Goal: Find contact information: Find contact information

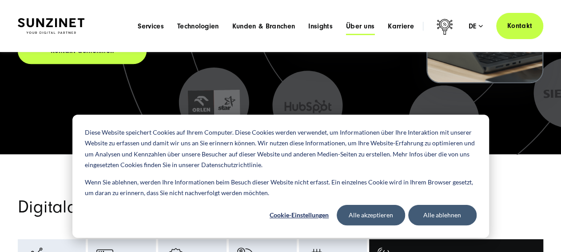
scroll to position [225, 0]
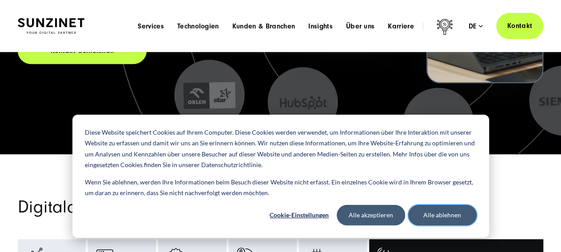
click at [426, 215] on button "Alle ablehnen" at bounding box center [442, 215] width 68 height 20
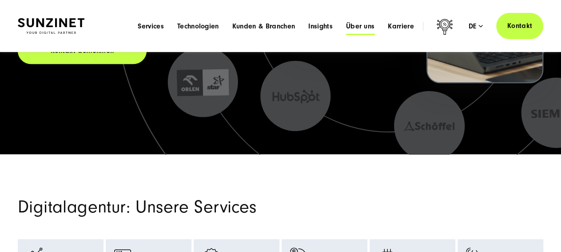
click at [350, 26] on span "Über uns" at bounding box center [360, 26] width 29 height 9
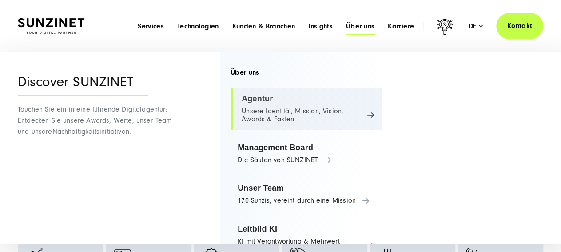
click at [267, 106] on link "Agentur Unsere Identität, Mission, Vision, Awards & Fakten" at bounding box center [305, 109] width 151 height 42
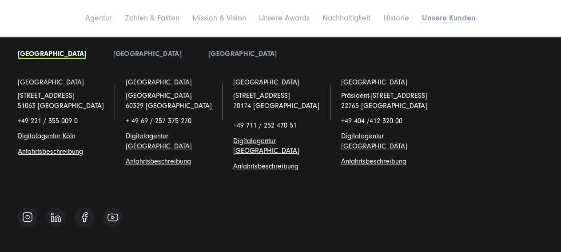
scroll to position [6527, 0]
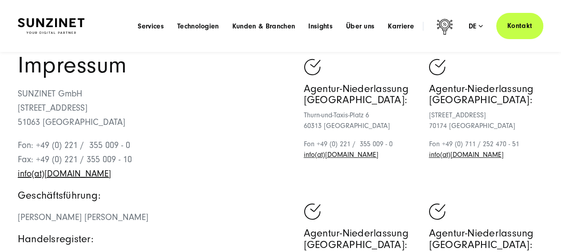
scroll to position [46, 0]
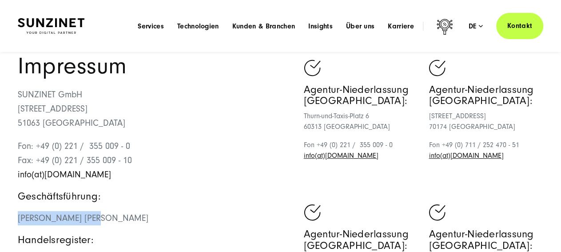
drag, startPoint x: 91, startPoint y: 217, endPoint x: 52, endPoint y: 179, distance: 54.3
click at [19, 211] on p "[PERSON_NAME] [PERSON_NAME]" at bounding box center [149, 218] width 263 height 14
copy span "[PERSON_NAME] Wolff"
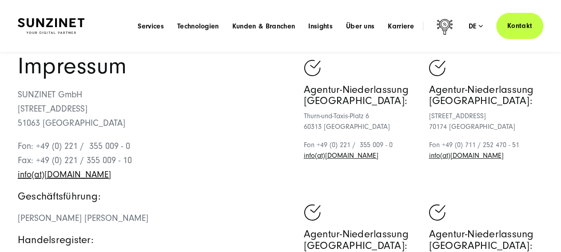
click at [112, 180] on p "Fon: +49 (0) 221 / 355 009 - 0 Fax: +49 (0) 221 / 355 009 - 10 info(at)[DOMAIN_…" at bounding box center [149, 160] width 263 height 43
drag, startPoint x: 107, startPoint y: 178, endPoint x: 43, endPoint y: 175, distance: 64.0
click at [43, 175] on p "Fon: +49 (0) 221 / 355 009 - 0 Fax: +49 (0) 221 / 355 009 - 10 info(at)sunzinet…" at bounding box center [149, 160] width 263 height 43
copy link "sunzinet.com"
click at [41, 90] on p "SUNZINET GmbH Schanzenstraße 23 51063 Köln" at bounding box center [149, 108] width 263 height 43
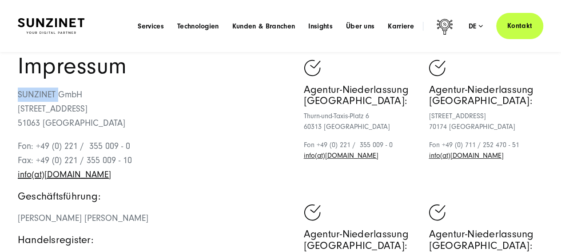
click at [41, 90] on p "SUNZINET GmbH Schanzenstraße 23 51063 Köln" at bounding box center [149, 108] width 263 height 43
copy p "SUNZINET"
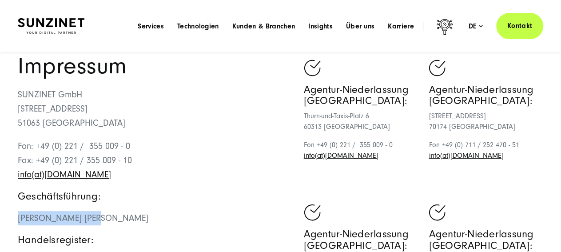
drag, startPoint x: 92, startPoint y: 216, endPoint x: 18, endPoint y: 212, distance: 74.3
click at [18, 212] on p "Georges D.M. Wolff, Theresa Gruhler" at bounding box center [149, 218] width 263 height 14
copy span "Georges D.M. Wolff"
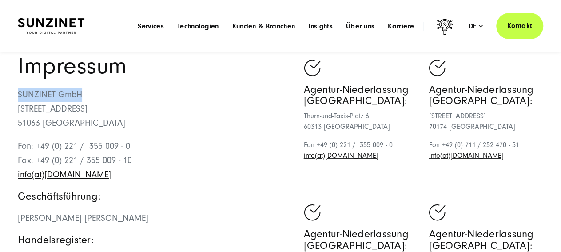
drag, startPoint x: 86, startPoint y: 93, endPoint x: 12, endPoint y: 97, distance: 74.3
click at [12, 97] on div "Impressum SUNZINET GmbH Schanzenstraße 23 51063 Köln Fon: +49 (0) 221 / 355 009…" at bounding box center [280, 244] width 561 height 379
copy p "SUNZINET GmbH"
click at [148, 217] on span "Georges D.M. Wolff, Theresa Gruhler" at bounding box center [83, 218] width 131 height 10
drag, startPoint x: 159, startPoint y: 213, endPoint x: 98, endPoint y: 216, distance: 61.3
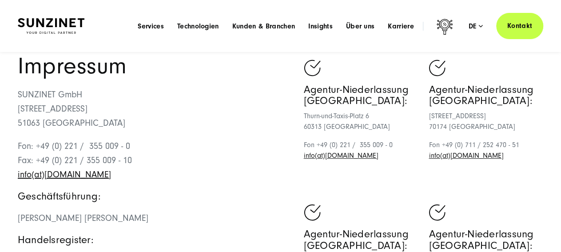
click at [98, 216] on p "Georges D.M. Wolff, Theresa Gruhler" at bounding box center [149, 218] width 263 height 14
copy span "Theresa Gruhler"
click at [37, 97] on p "SUNZINET GmbH Schanzenstraße 23 51063 Köln" at bounding box center [149, 108] width 263 height 43
click at [36, 95] on p "SUNZINET GmbH Schanzenstraße 23 51063 Köln" at bounding box center [149, 108] width 263 height 43
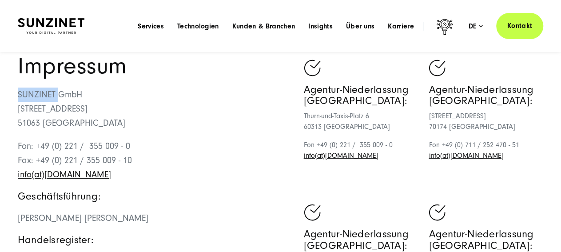
copy p "SUNZINET"
click at [49, 121] on p "SUNZINET GmbH Schanzenstraße 23 51063 Köln" at bounding box center [149, 108] width 263 height 43
copy p "[GEOGRAPHIC_DATA]"
click at [81, 216] on span "Georges D.M. Wolff, Theresa Gruhler" at bounding box center [83, 218] width 131 height 10
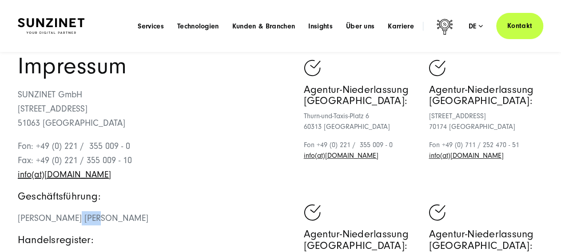
drag, startPoint x: 81, startPoint y: 216, endPoint x: 86, endPoint y: 216, distance: 4.5
click at [81, 216] on span "Georges D.M. Wolff, Theresa Gruhler" at bounding box center [83, 218] width 131 height 10
copy span "Wolff"
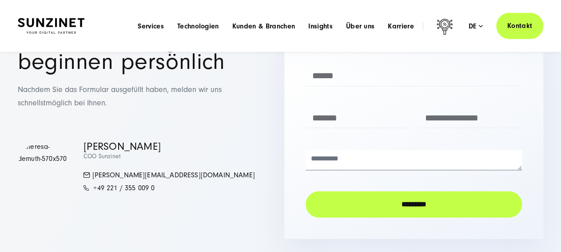
scroll to position [2124, 0]
